Goal: Information Seeking & Learning: Learn about a topic

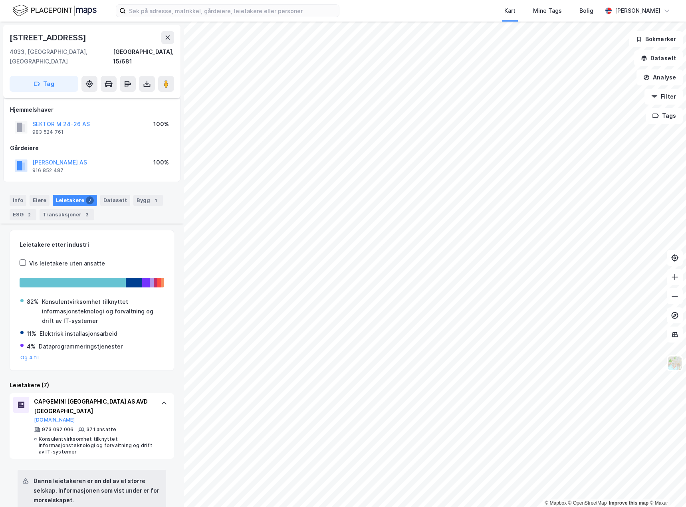
scroll to position [160, 0]
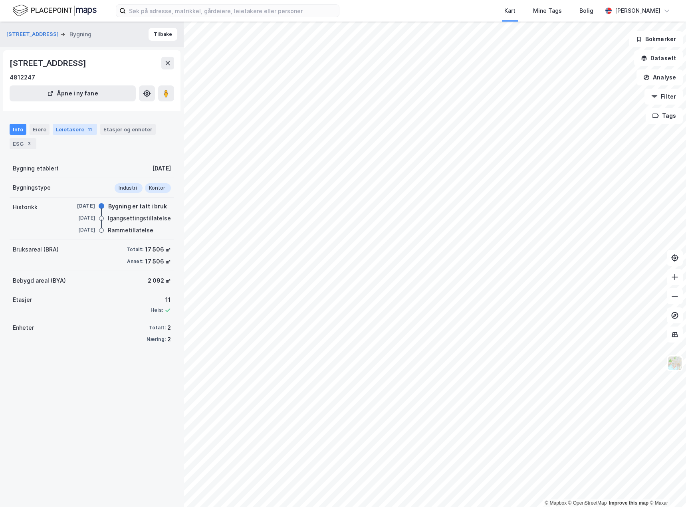
click at [70, 125] on div "Leietakere 11" at bounding box center [75, 129] width 44 height 11
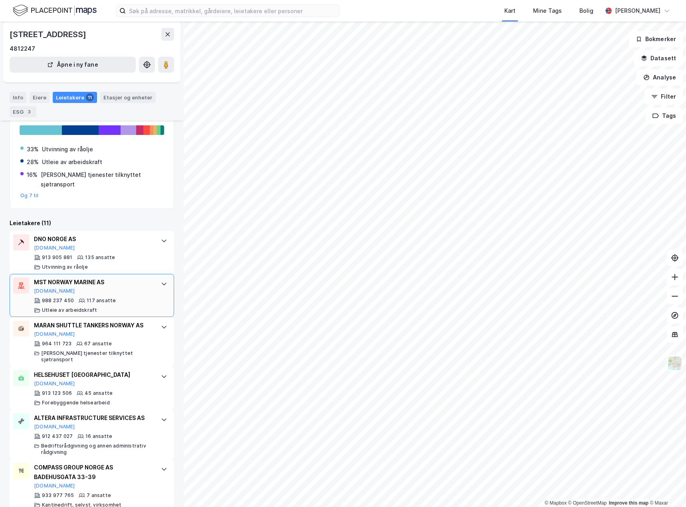
scroll to position [40, 0]
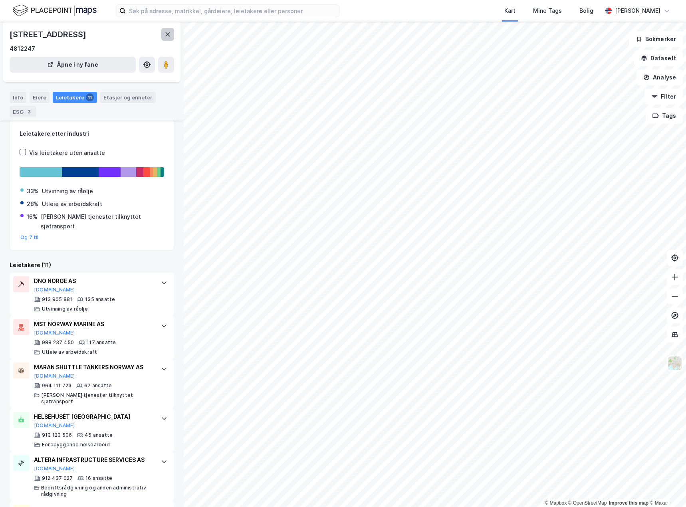
click at [165, 36] on icon at bounding box center [168, 34] width 6 height 6
